Goal: Task Accomplishment & Management: Complete application form

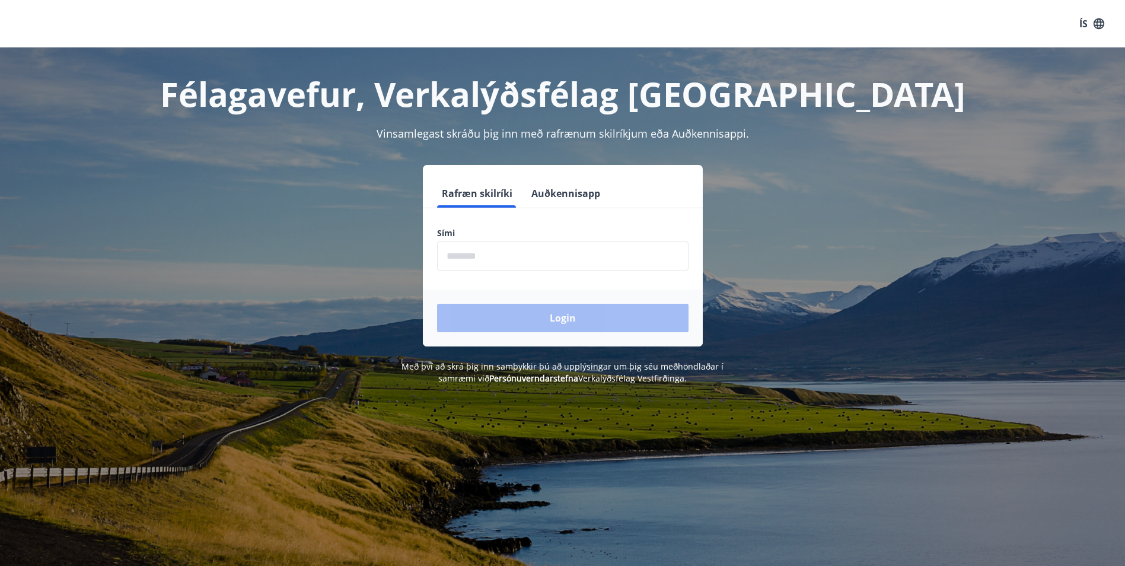
click at [505, 261] on input "phone" at bounding box center [562, 255] width 251 height 29
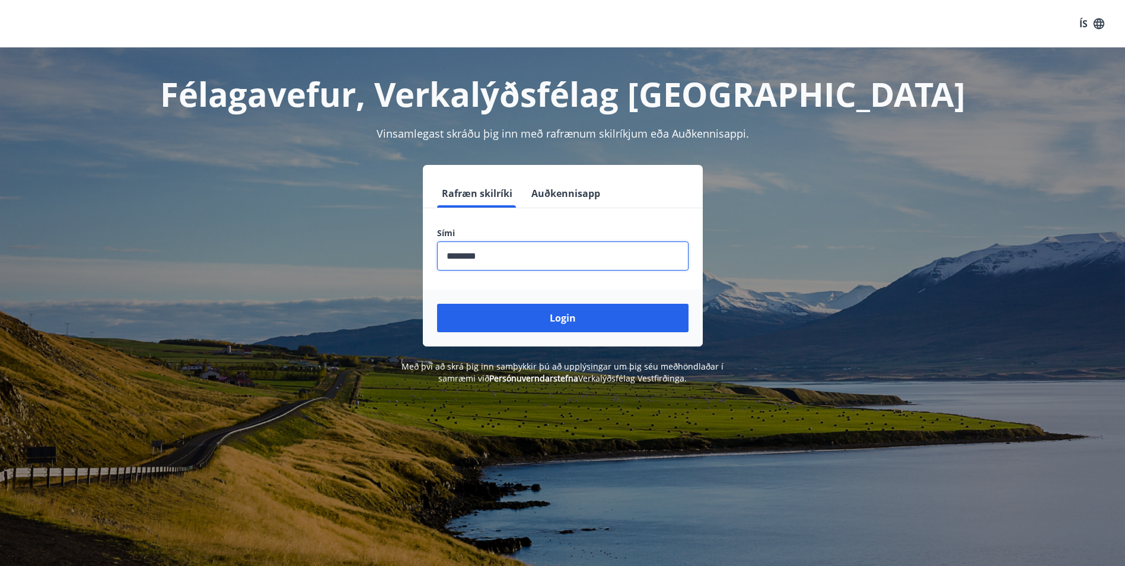
type input "********"
click at [437, 304] on button "Login" at bounding box center [562, 318] width 251 height 28
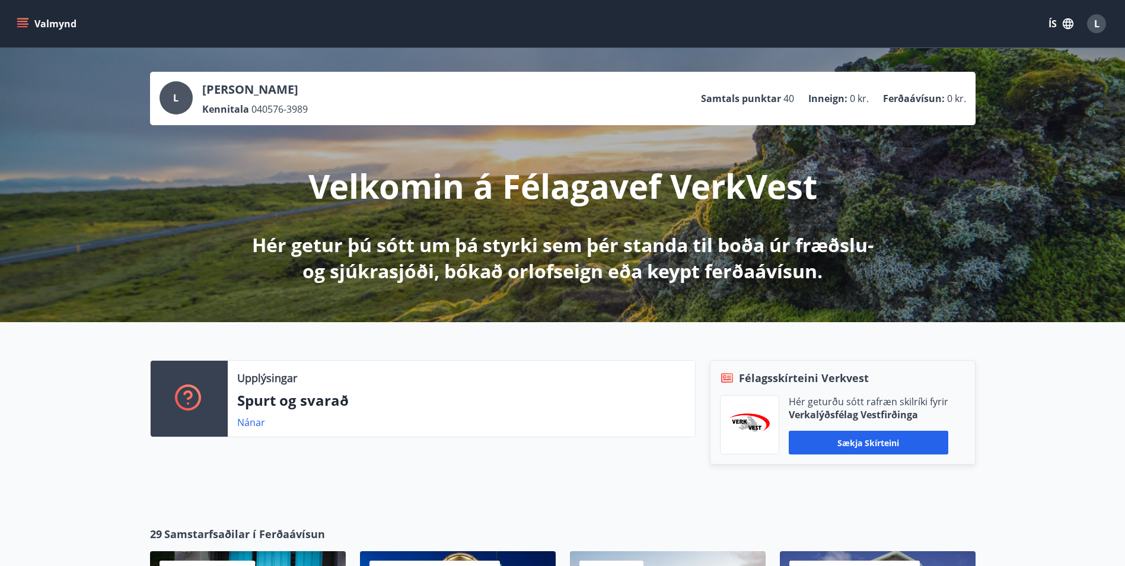
click at [26, 27] on icon "menu" at bounding box center [23, 24] width 12 height 12
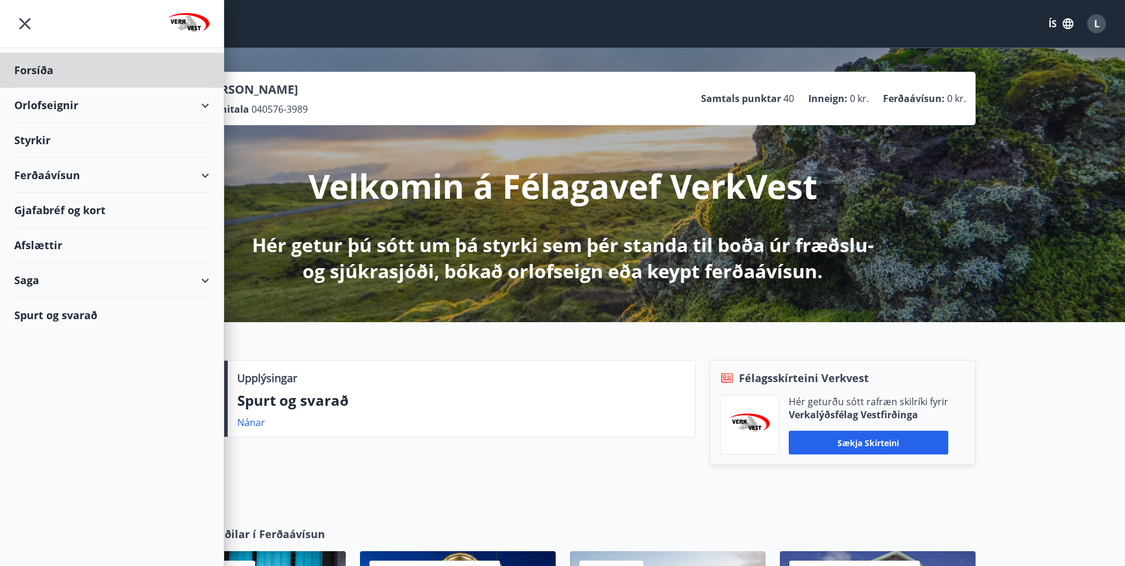
click at [23, 136] on div "Styrkir" at bounding box center [111, 140] width 195 height 35
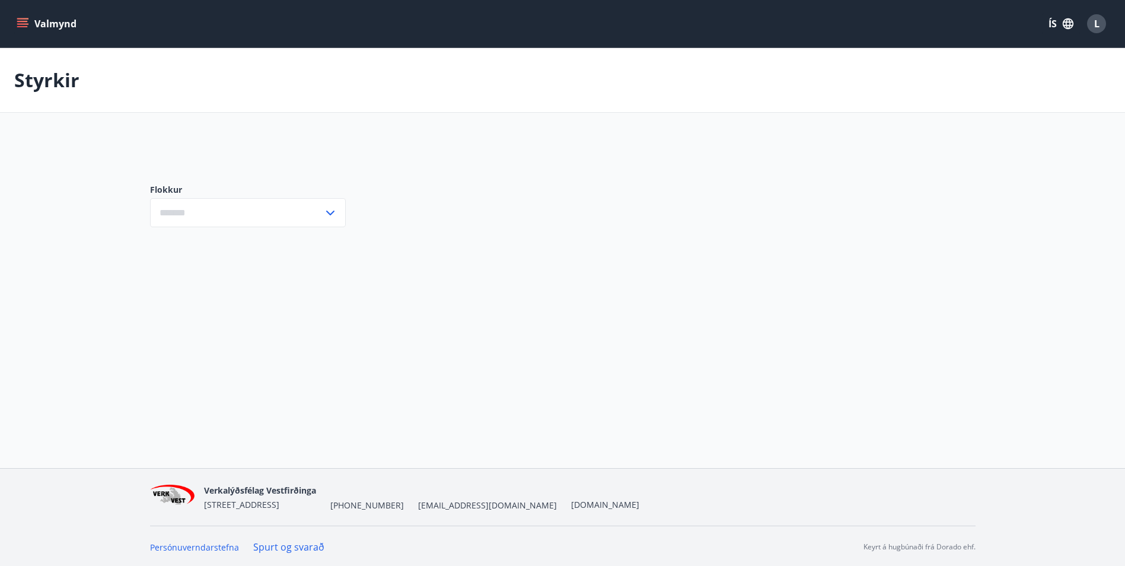
type input "***"
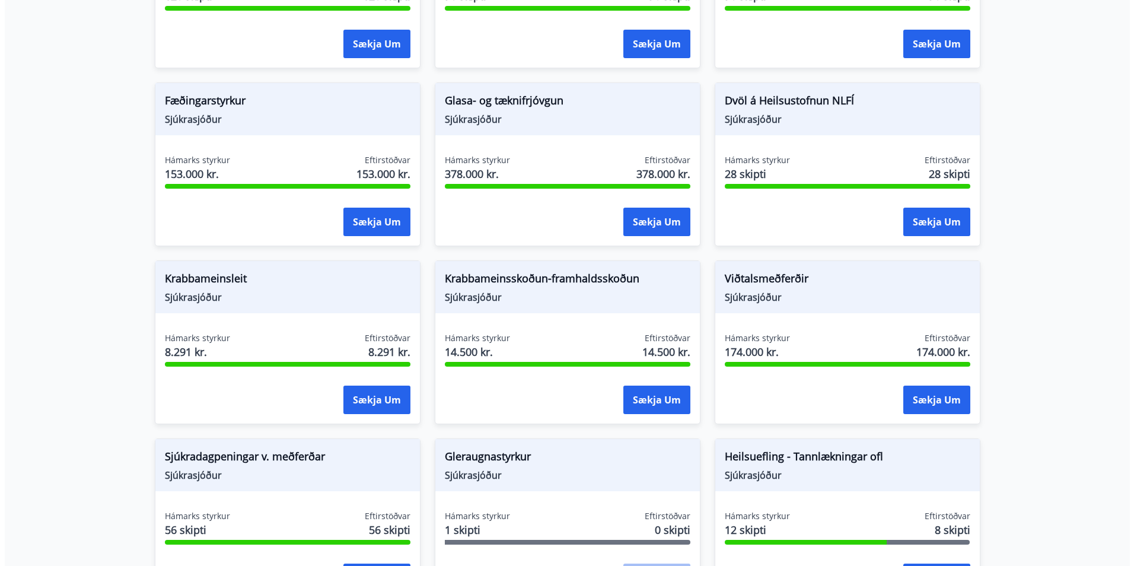
scroll to position [593, 0]
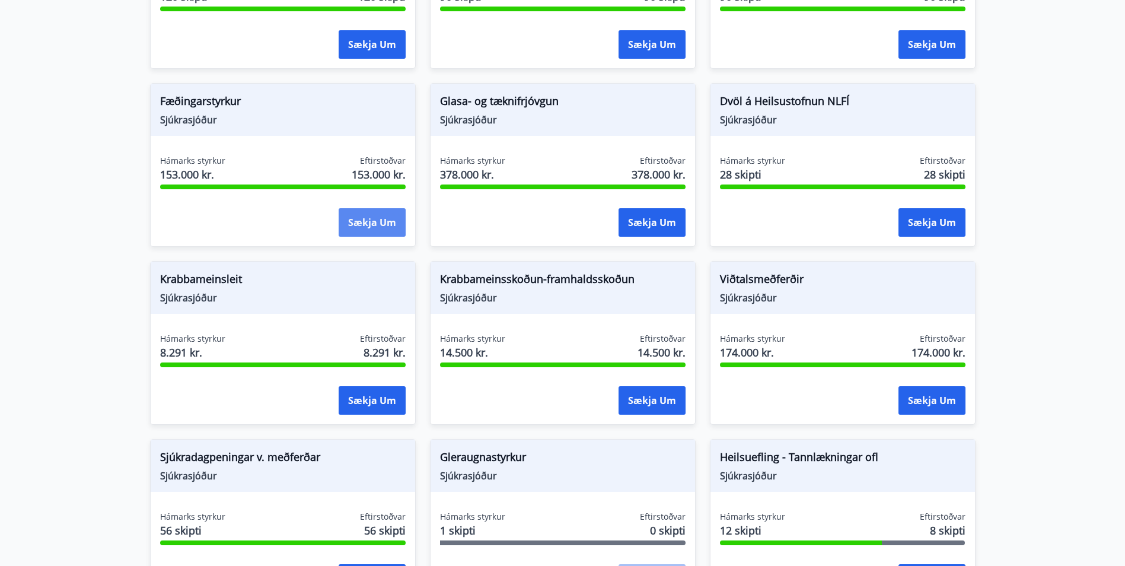
click at [355, 209] on button "Sækja um" at bounding box center [372, 222] width 67 height 28
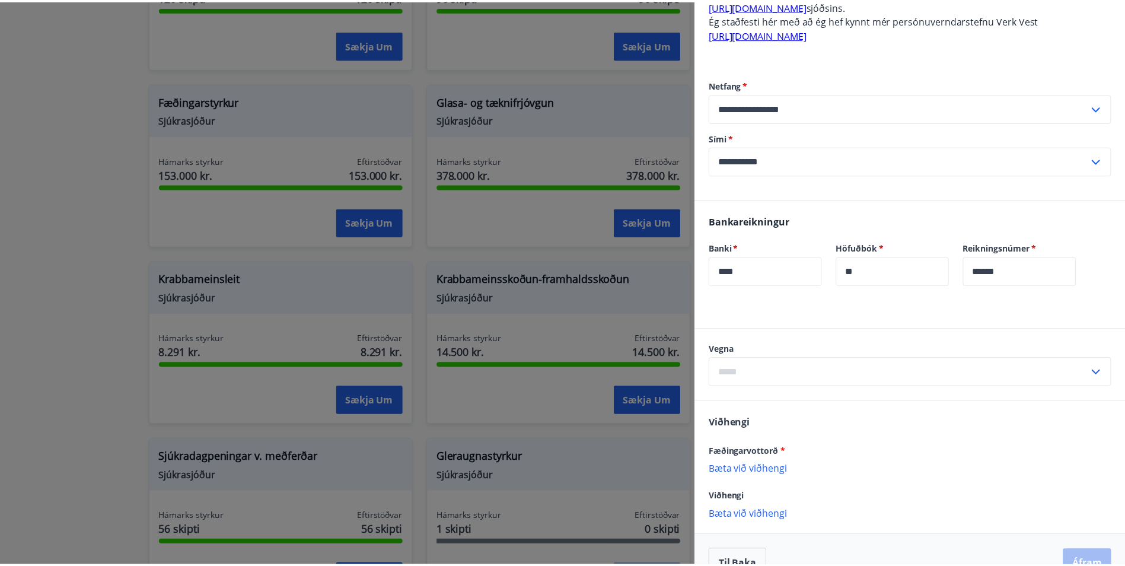
scroll to position [282, 0]
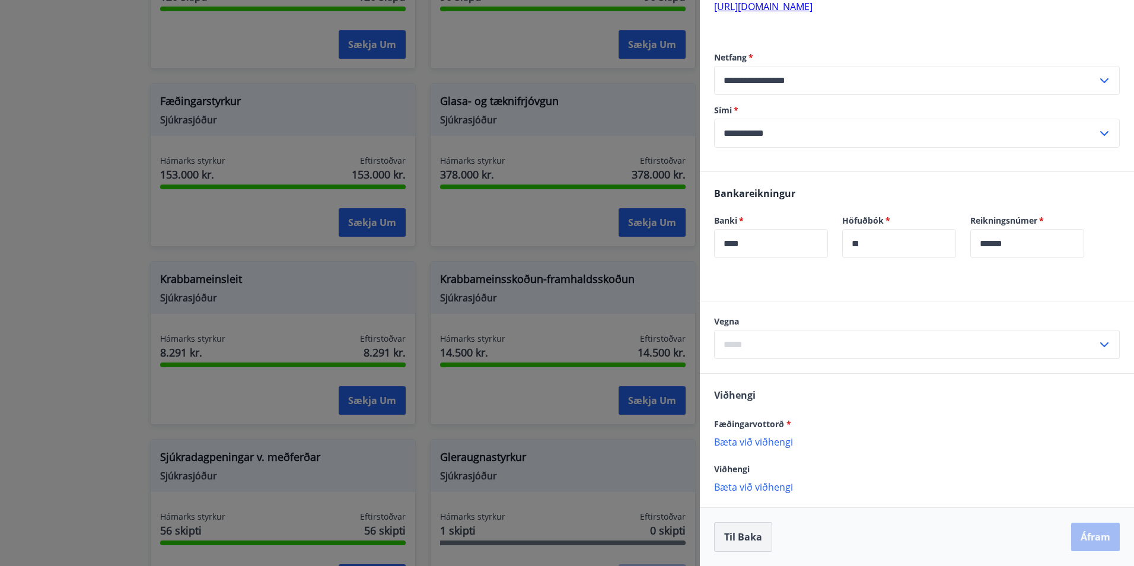
click at [758, 535] on button "Til baka" at bounding box center [743, 537] width 58 height 30
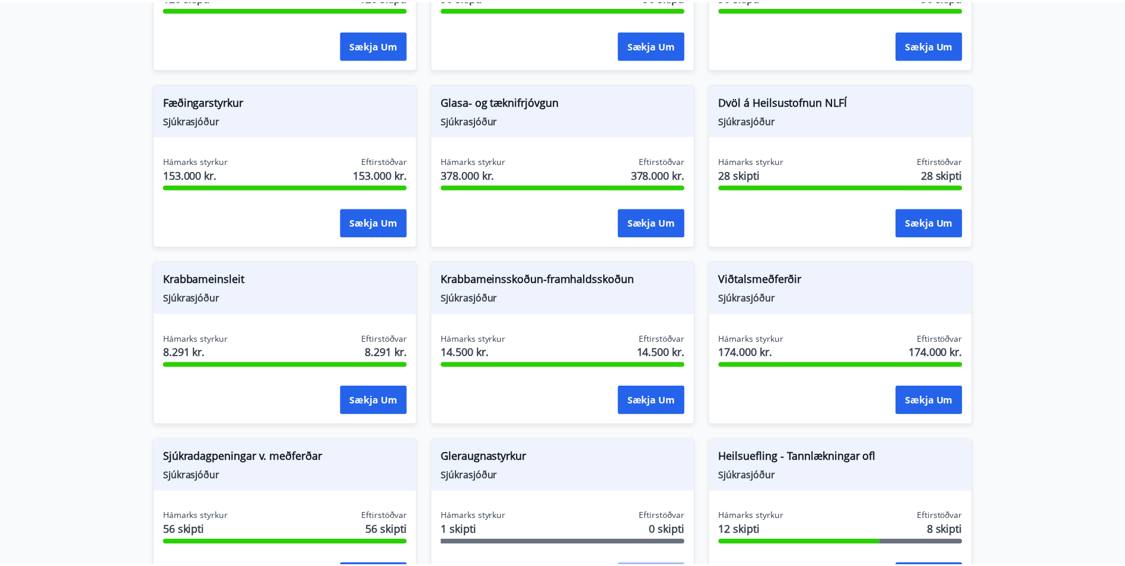
scroll to position [0, 0]
